Goal: Ask a question

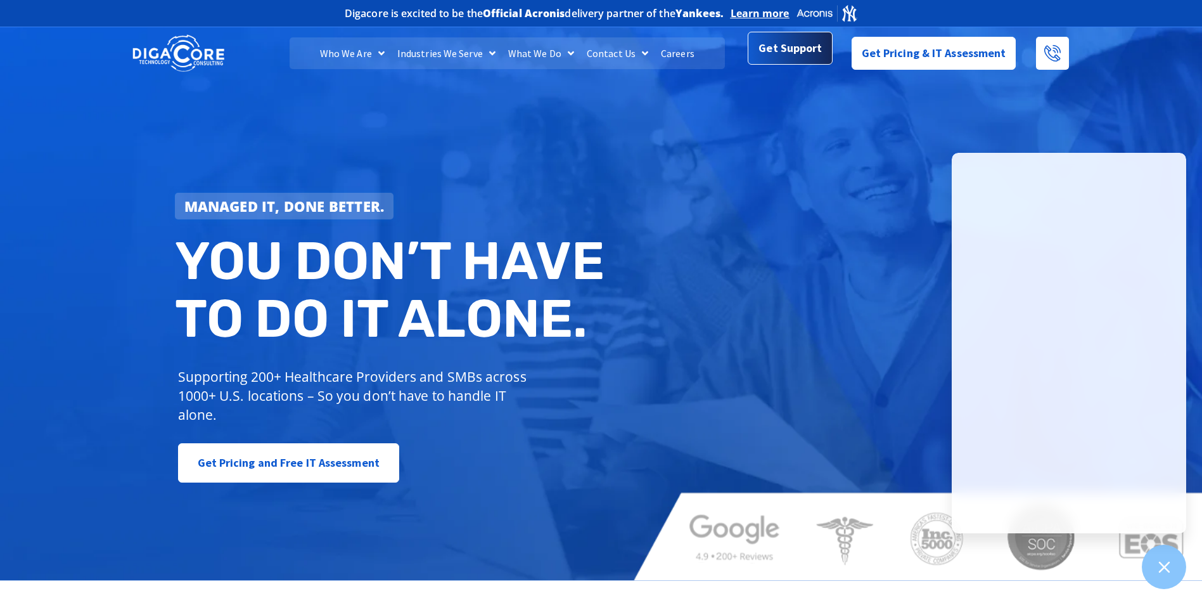
click at [786, 53] on span "Get Support" at bounding box center [790, 47] width 63 height 25
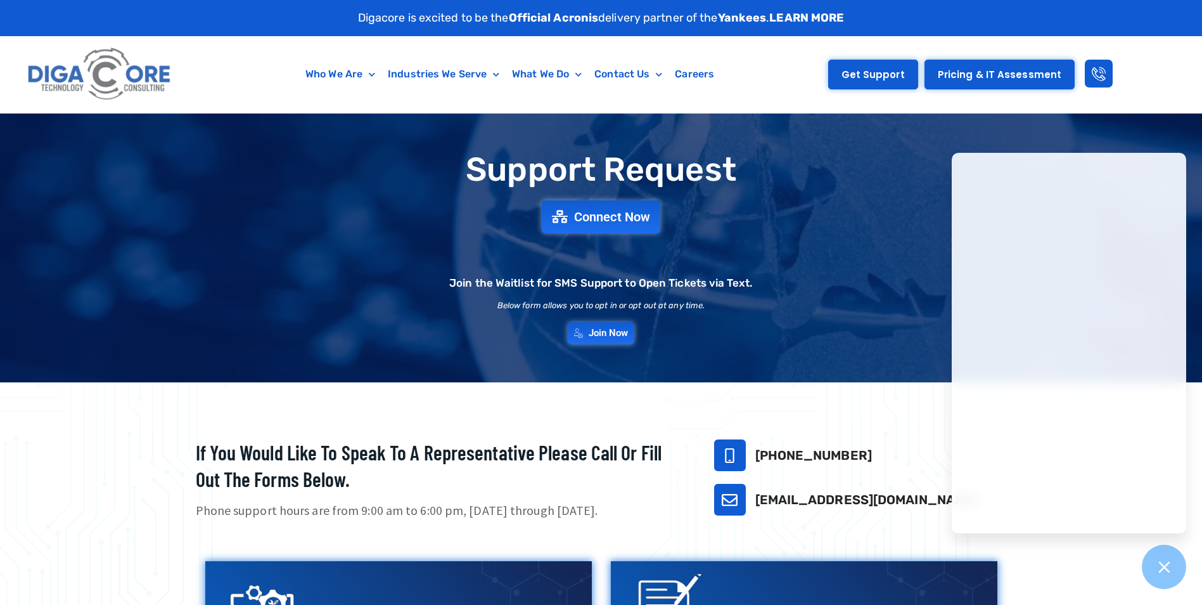
click at [869, 76] on span "Get Support" at bounding box center [873, 75] width 63 height 10
click at [620, 215] on span "Connect Now" at bounding box center [614, 217] width 84 height 14
